Goal: Task Accomplishment & Management: Complete application form

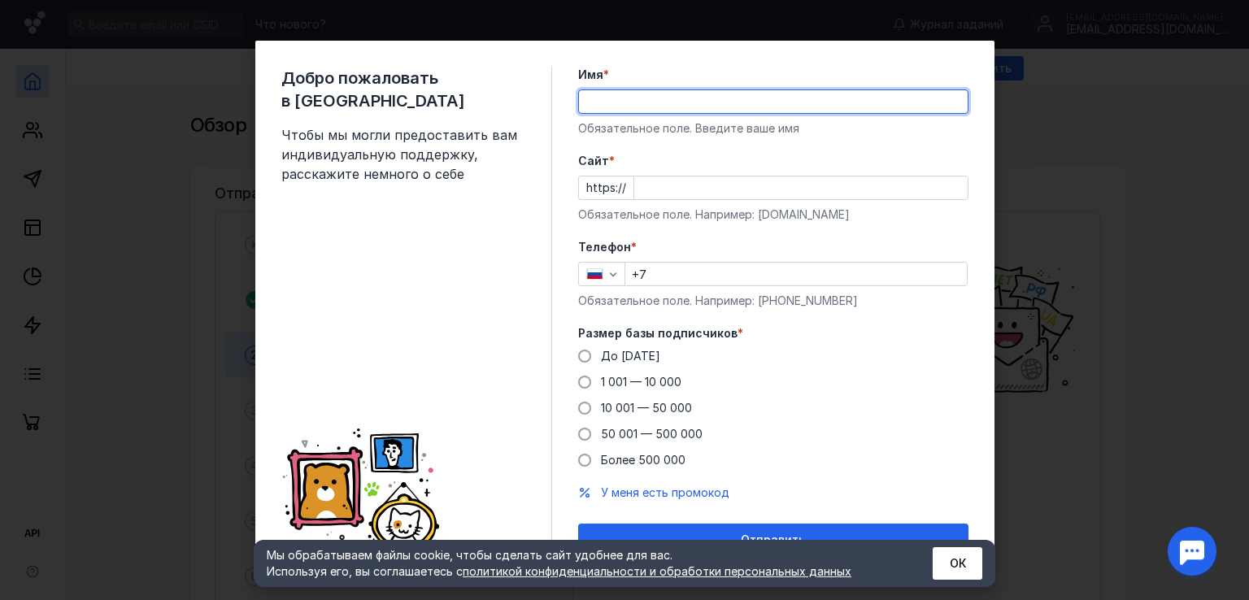
type input "Заказать визитки через [GEOGRAPHIC_DATA]"
click at [662, 183] on input "Cайт *" at bounding box center [800, 187] width 333 height 23
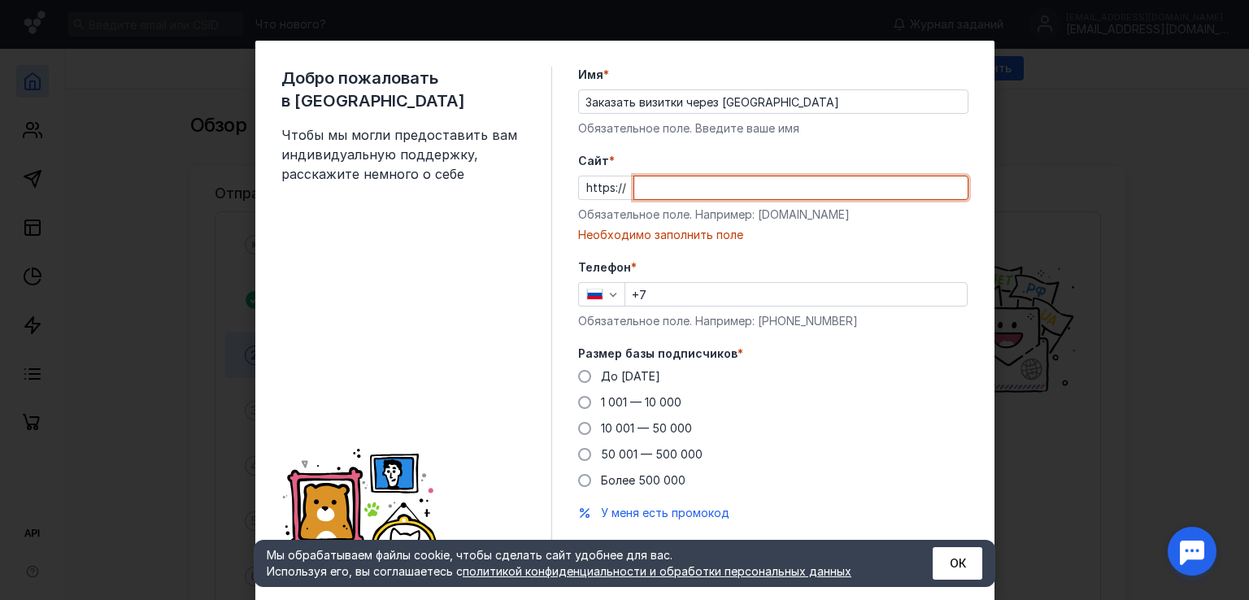
paste input "[DOMAIN_NAME][URL]"
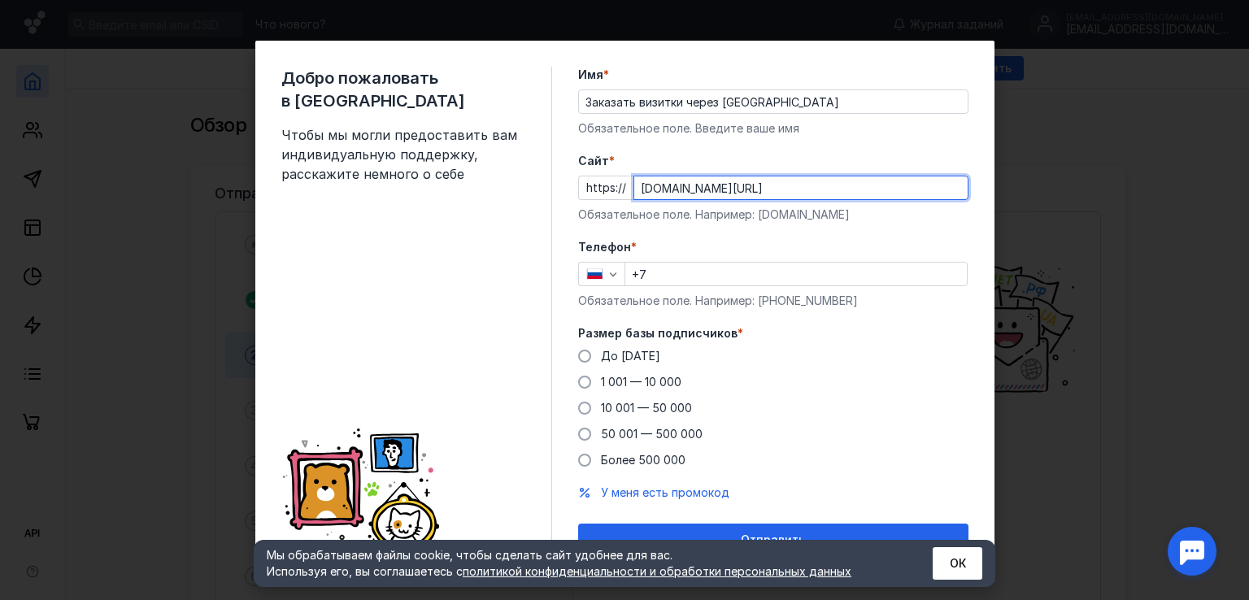
type input "[DOMAIN_NAME][URL]"
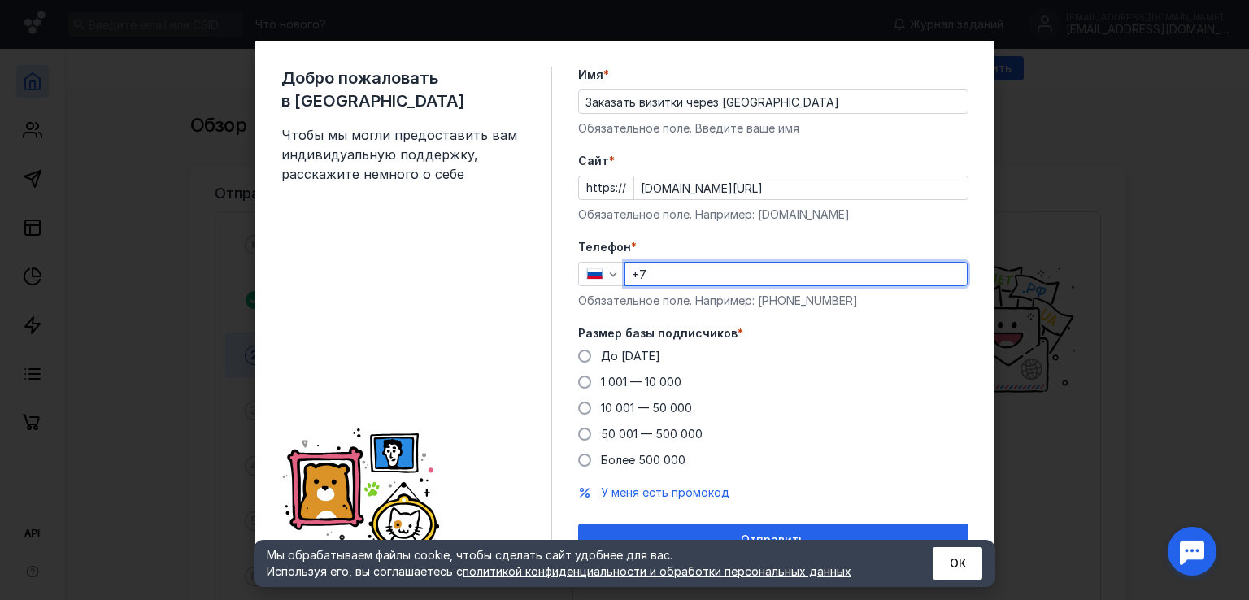
click at [677, 276] on input "+7" at bounding box center [796, 274] width 342 height 23
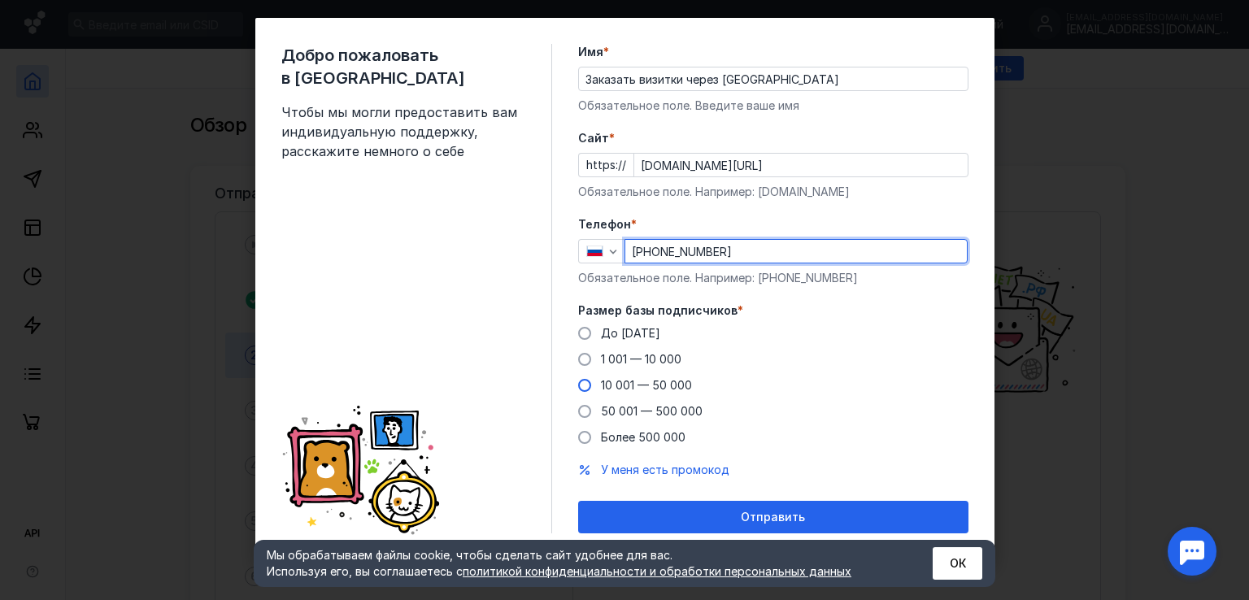
type input "[PHONE_NUMBER]"
click at [633, 379] on span "10 001 — 50 000" at bounding box center [646, 385] width 91 height 14
click at [0, 0] on input "10 001 — 50 000" at bounding box center [0, 0] width 0 height 0
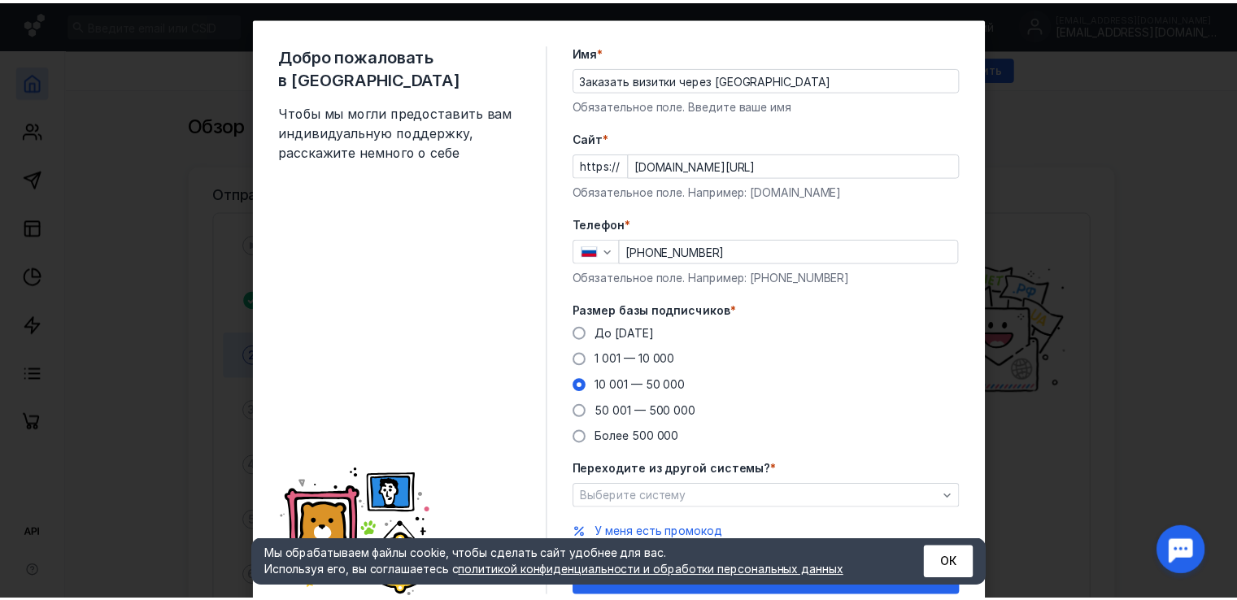
scroll to position [86, 0]
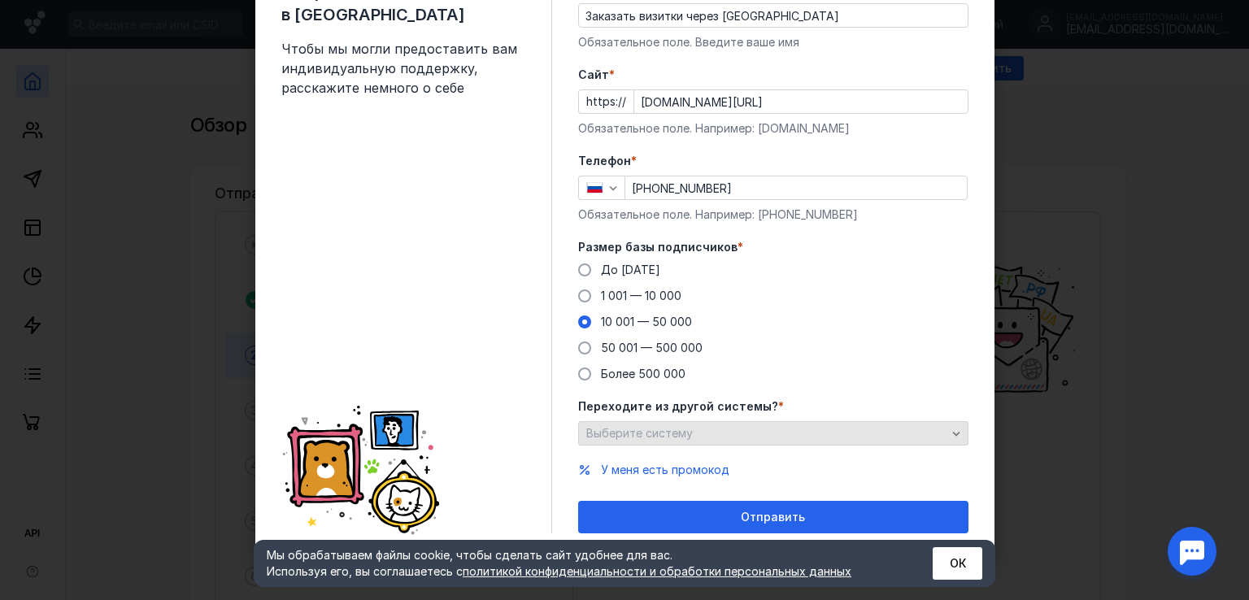
click at [702, 441] on div "Выберите систему" at bounding box center [773, 433] width 390 height 24
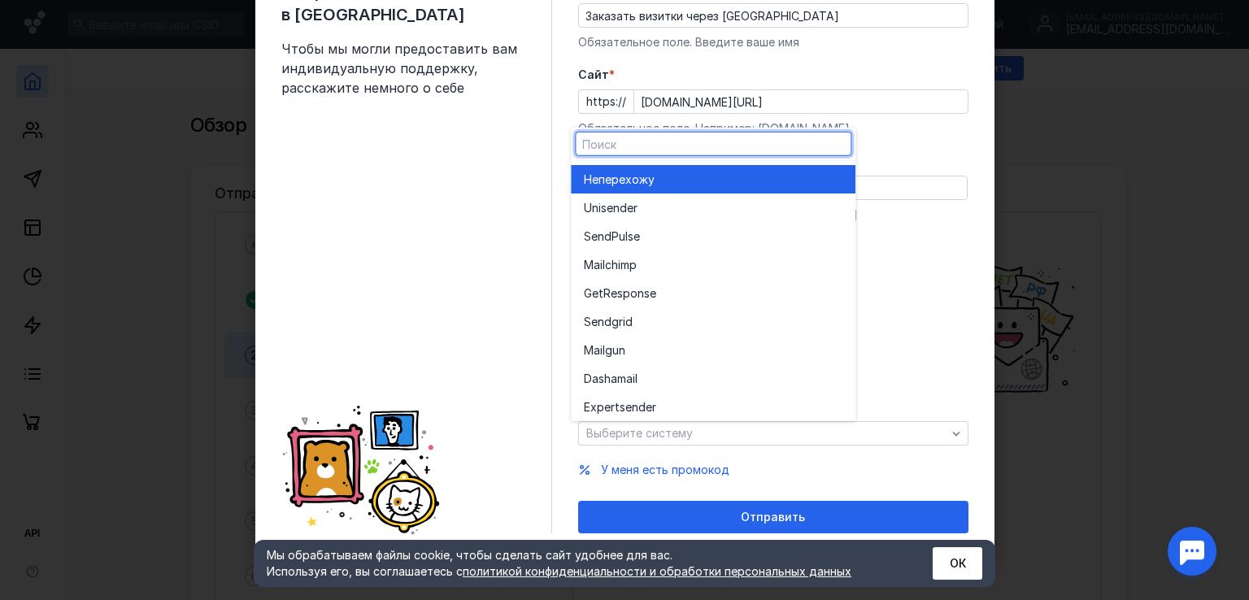
click at [624, 176] on span "перехожу" at bounding box center [626, 179] width 56 height 16
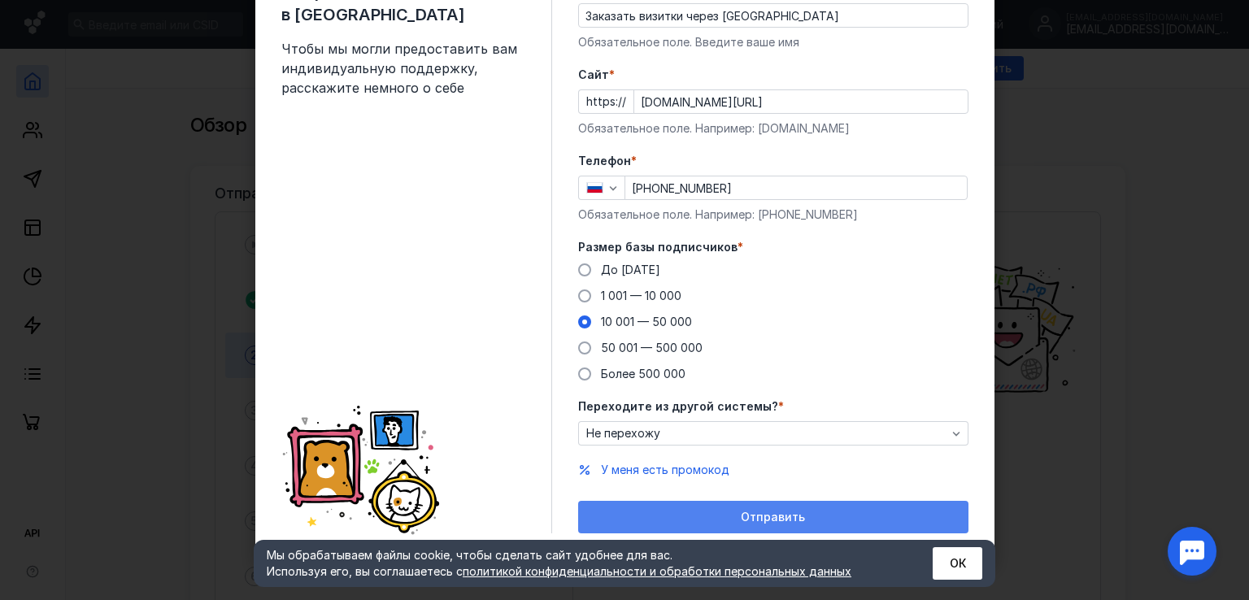
click at [731, 518] on div "Отправить" at bounding box center [773, 518] width 374 height 14
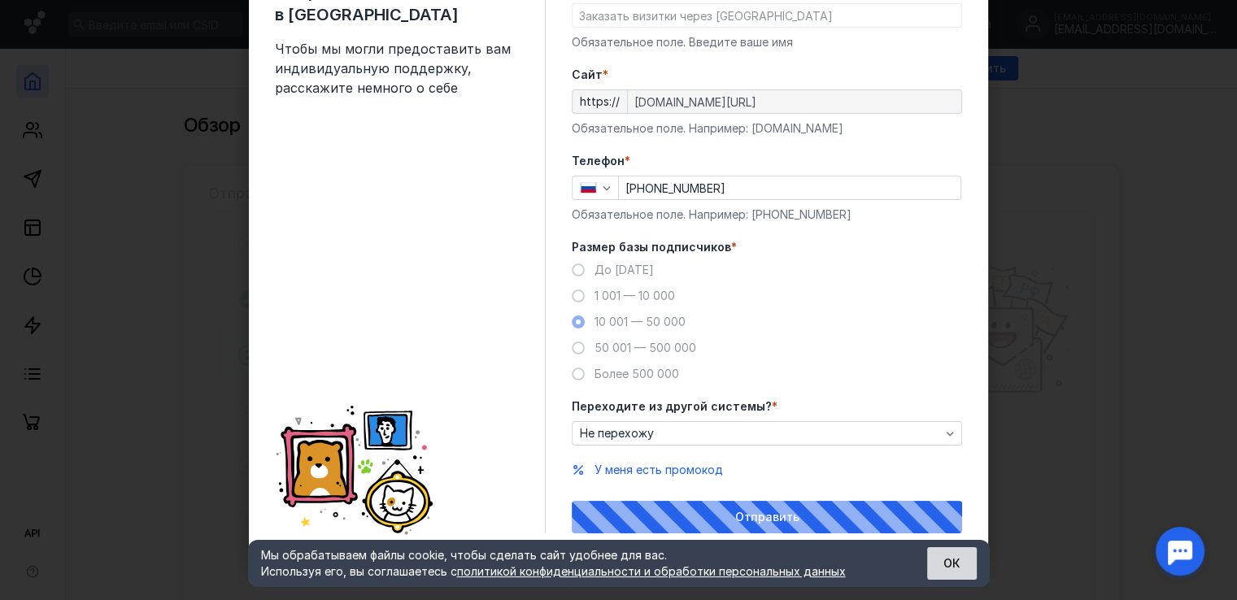
click at [942, 572] on button "ОК" at bounding box center [952, 563] width 50 height 33
